Goal: Transaction & Acquisition: Purchase product/service

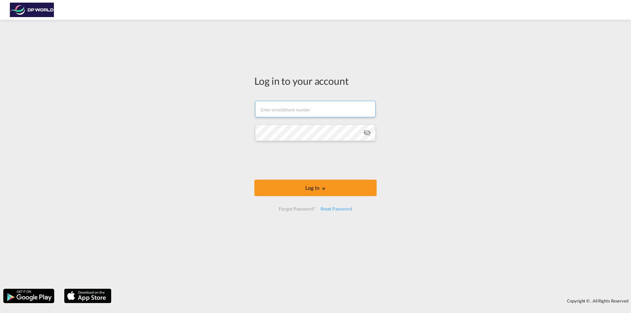
click at [284, 110] on input "text" at bounding box center [315, 109] width 121 height 16
type input "[PERSON_NAME][EMAIL_ADDRESS][DOMAIN_NAME]"
click at [366, 133] on md-icon "icon-eye-off" at bounding box center [367, 133] width 8 height 8
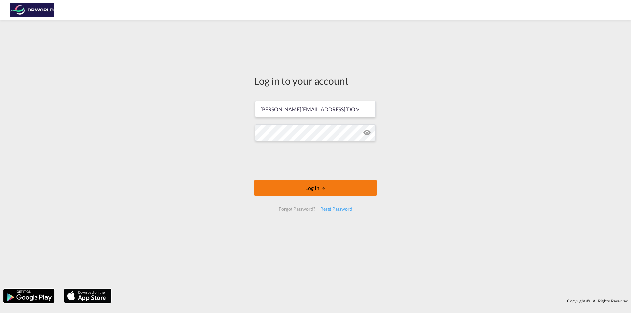
click at [329, 190] on button "Log In" at bounding box center [316, 188] width 122 height 16
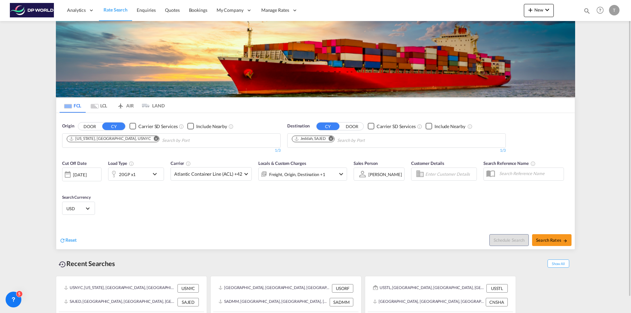
click at [154, 139] on md-icon "Remove" at bounding box center [156, 138] width 5 height 5
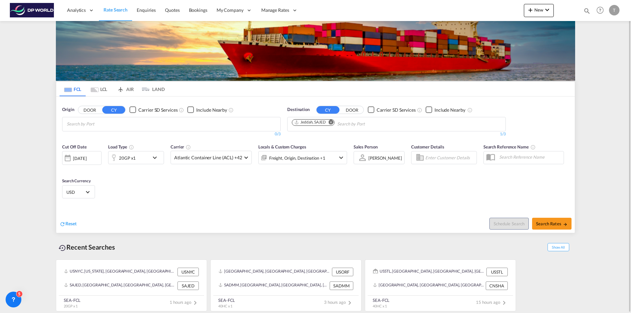
click at [97, 126] on body "Analytics Reports Dashboard Rate Search Enquiries Quotes Bookings" at bounding box center [315, 156] width 631 height 313
click at [91, 131] on body "Analytics Reports Dashboard Rate Search Enquiries Quotes Bookings" at bounding box center [315, 156] width 631 height 313
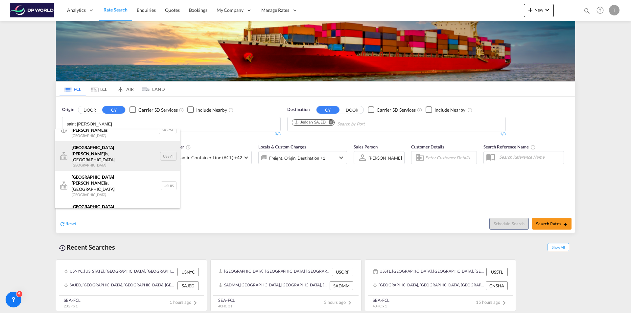
scroll to position [39, 0]
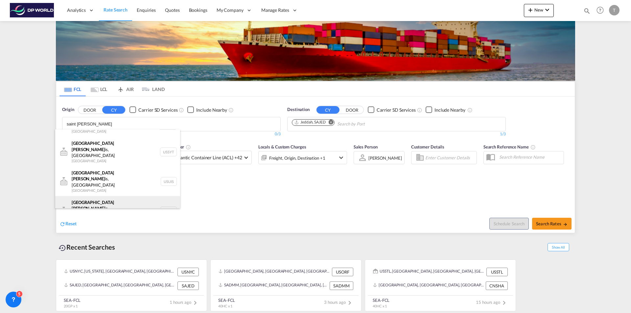
type input "saint [PERSON_NAME]"
click at [96, 196] on div "[GEOGRAPHIC_DATA][PERSON_NAME] is, MO [GEOGRAPHIC_DATA] USSTL" at bounding box center [117, 211] width 125 height 30
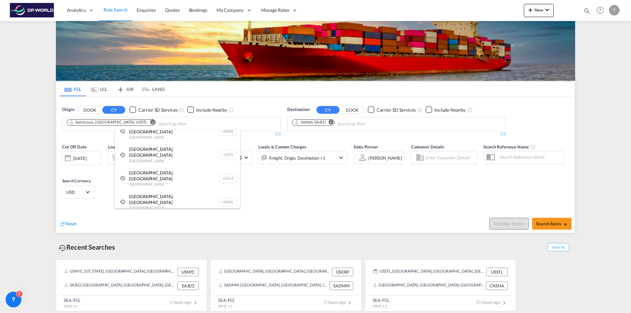
scroll to position [10, 0]
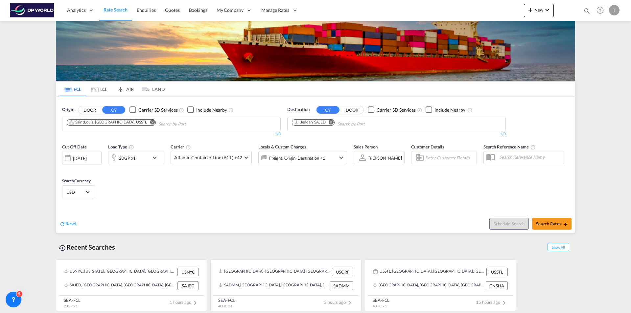
click at [332, 123] on md-icon "Remove" at bounding box center [331, 122] width 5 height 5
click at [312, 127] on body "Analytics Reports Dashboard Rate Search Enquiries Quotes Bookings" at bounding box center [315, 156] width 631 height 313
type input "shangh"
click at [304, 136] on div "Shangh ai China [GEOGRAPHIC_DATA]" at bounding box center [343, 140] width 125 height 20
click at [549, 225] on span "Search Rates" at bounding box center [552, 223] width 32 height 5
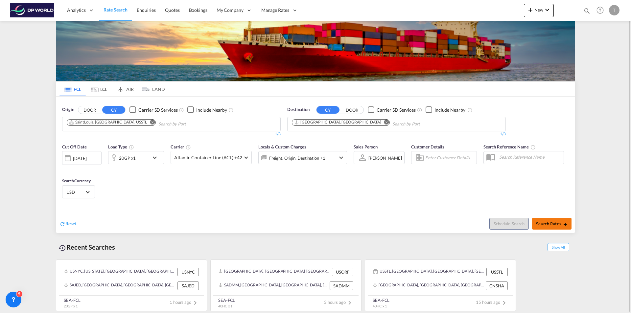
type input "USSTL to CNSHA / [DATE]"
